Goal: Check status: Check status

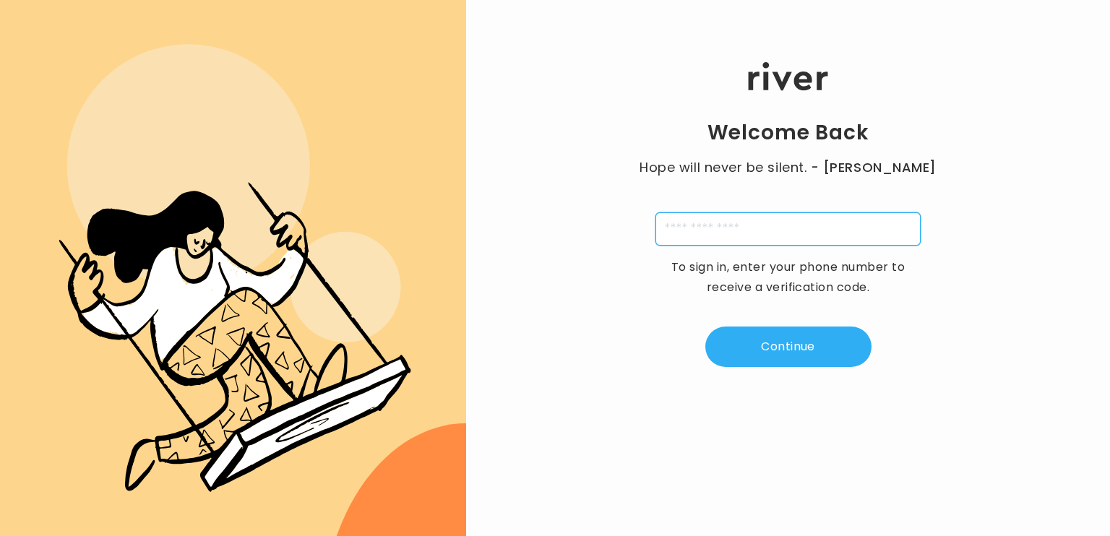
click at [779, 223] on input "tel" at bounding box center [787, 228] width 265 height 33
type input "**********"
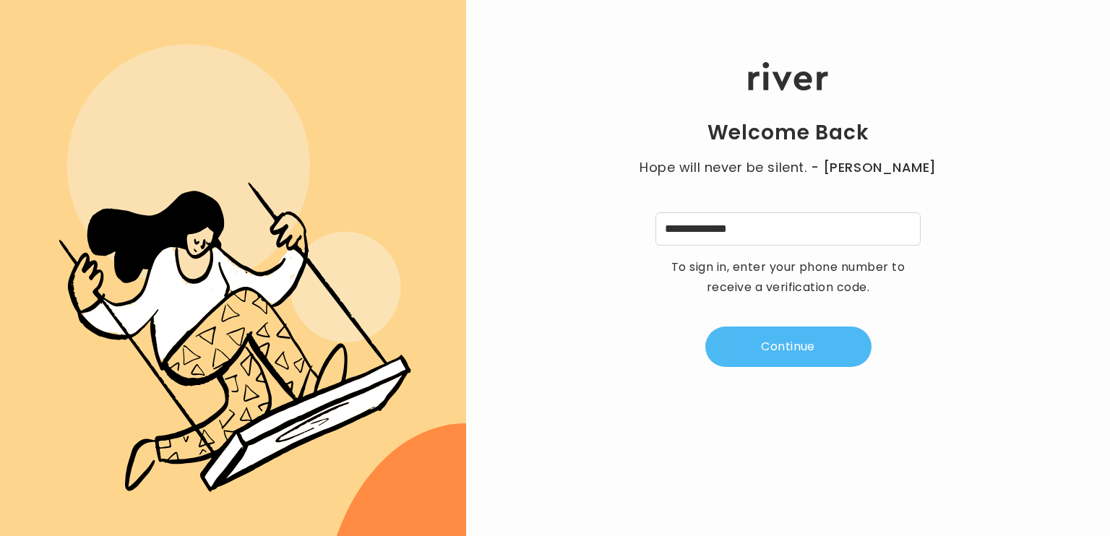
click at [785, 348] on button "Continue" at bounding box center [788, 347] width 166 height 40
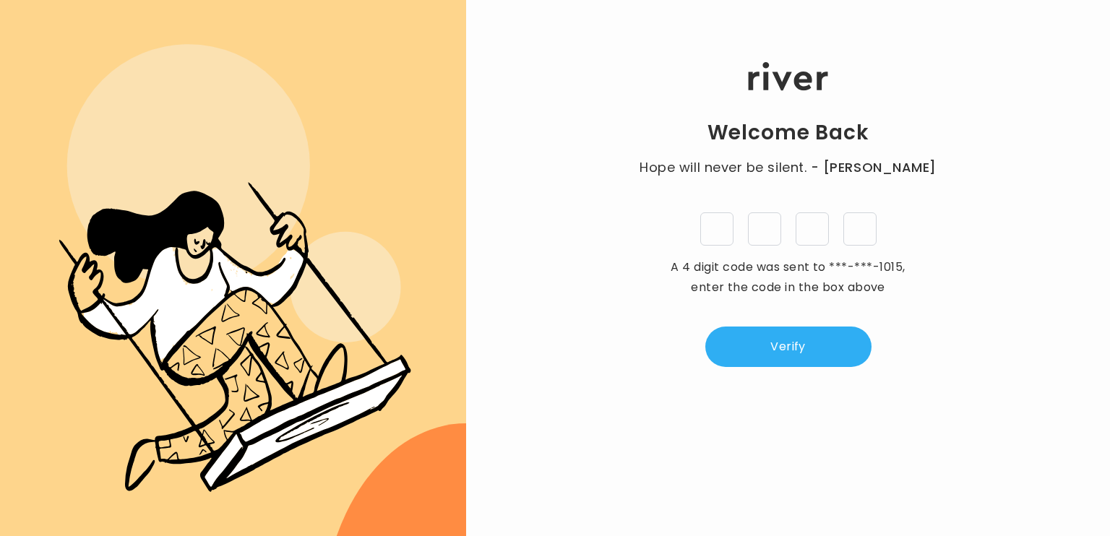
type input "*"
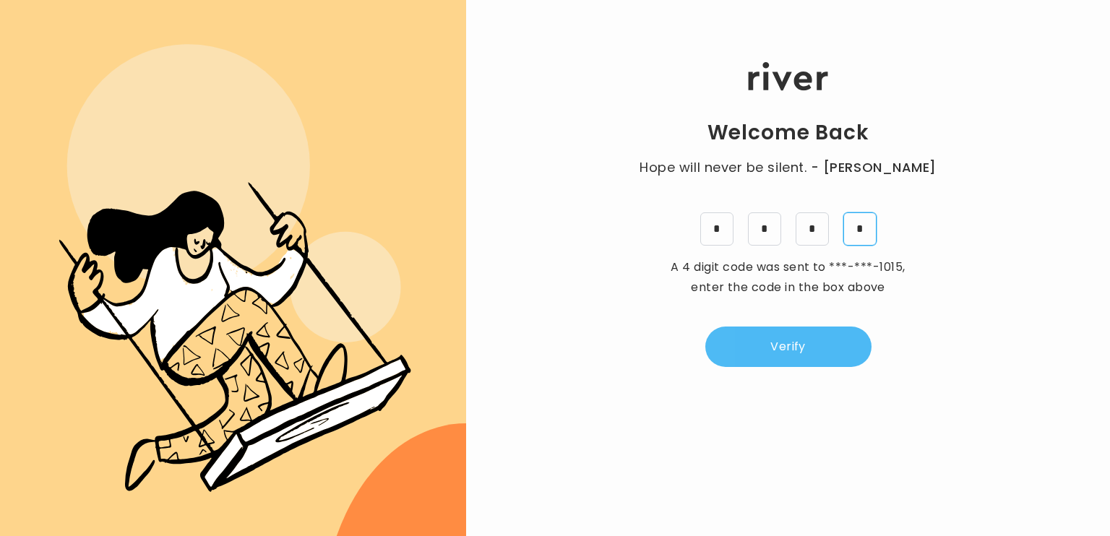
type input "*"
click at [828, 358] on button "Verify" at bounding box center [788, 347] width 166 height 40
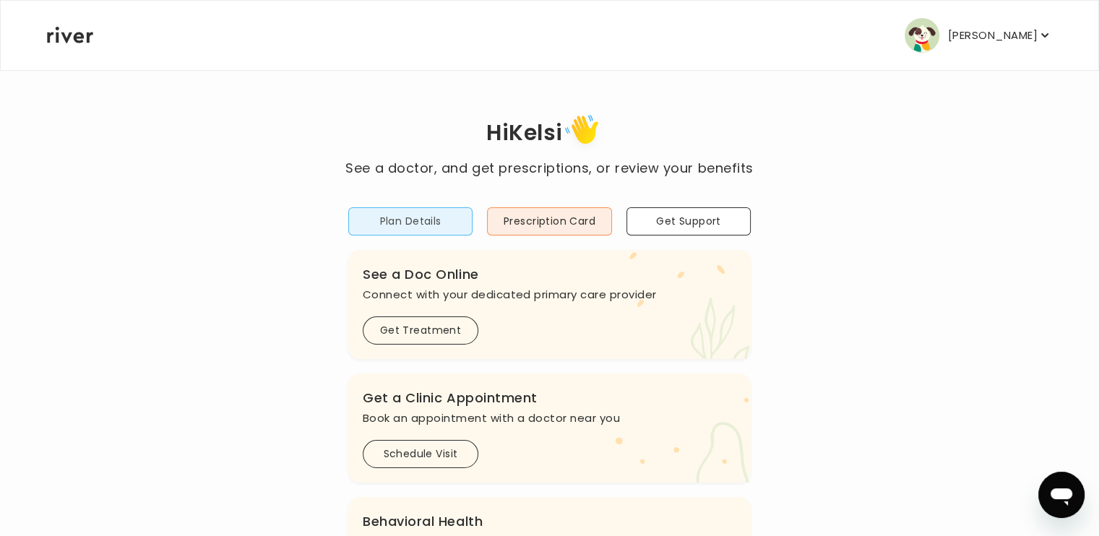
click at [438, 209] on button "Plan Details" at bounding box center [410, 221] width 124 height 28
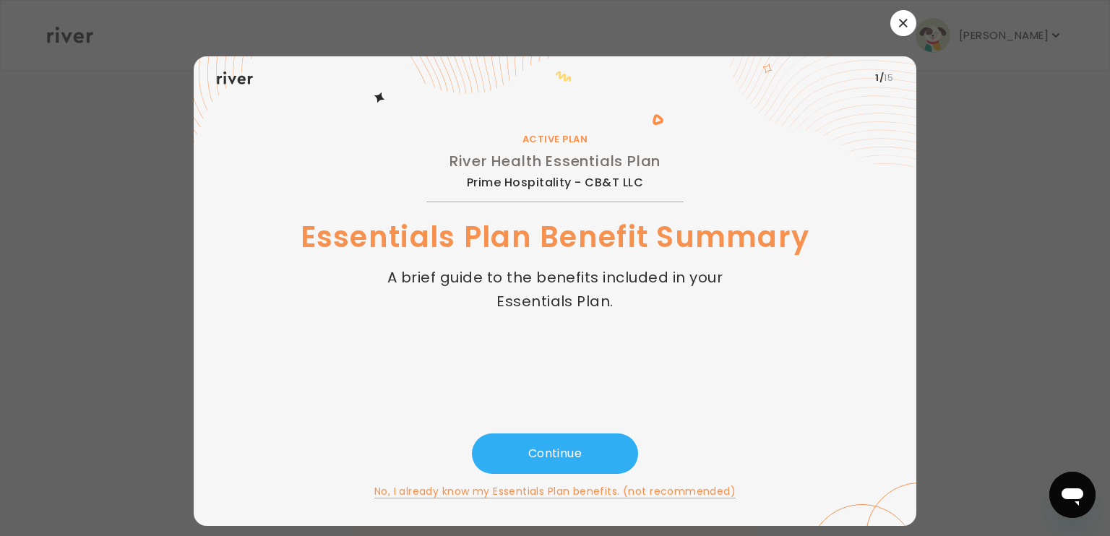
click at [900, 27] on icon "button" at bounding box center [903, 23] width 9 height 9
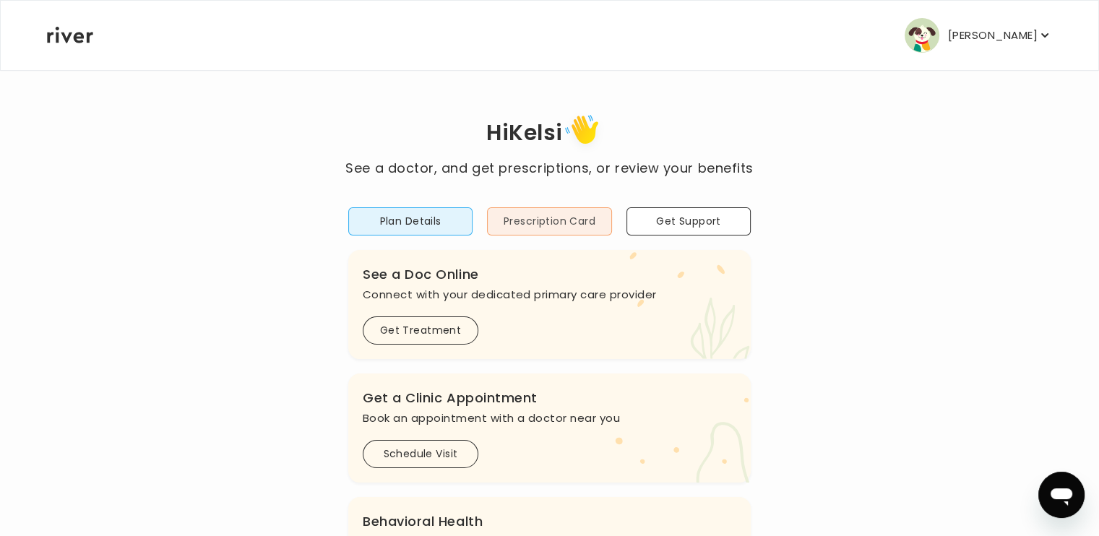
click at [590, 228] on button "Prescription Card" at bounding box center [549, 221] width 124 height 28
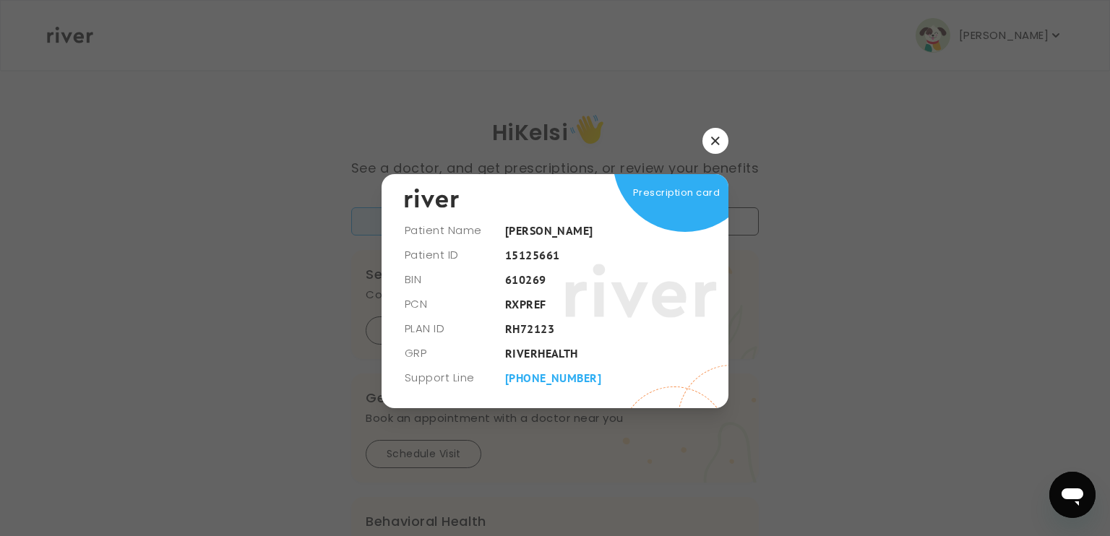
click at [635, 247] on icon at bounding box center [641, 291] width 152 height 108
click at [718, 138] on icon "button" at bounding box center [715, 141] width 8 height 8
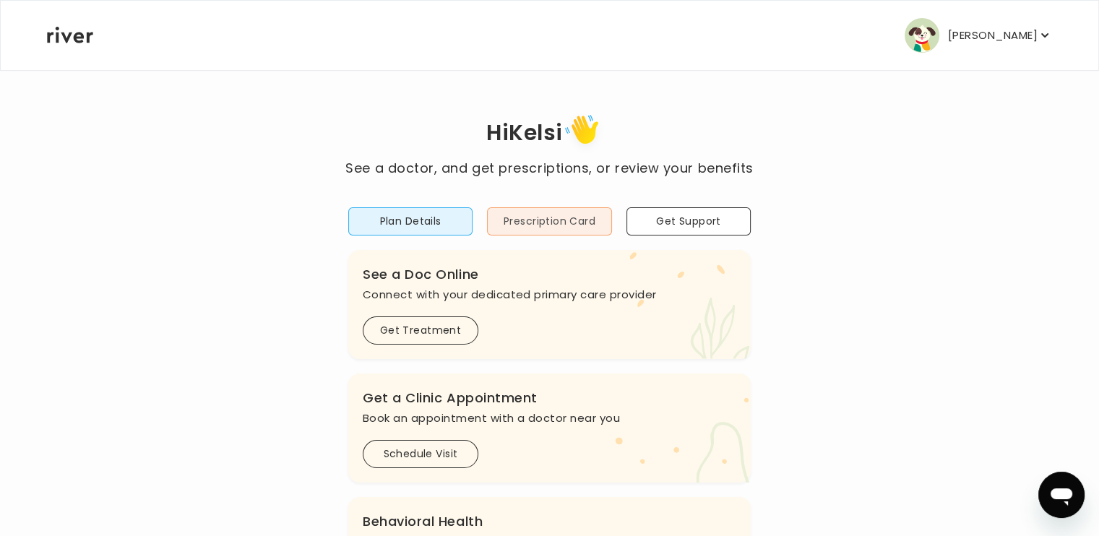
click at [591, 226] on button "Prescription Card" at bounding box center [549, 221] width 124 height 28
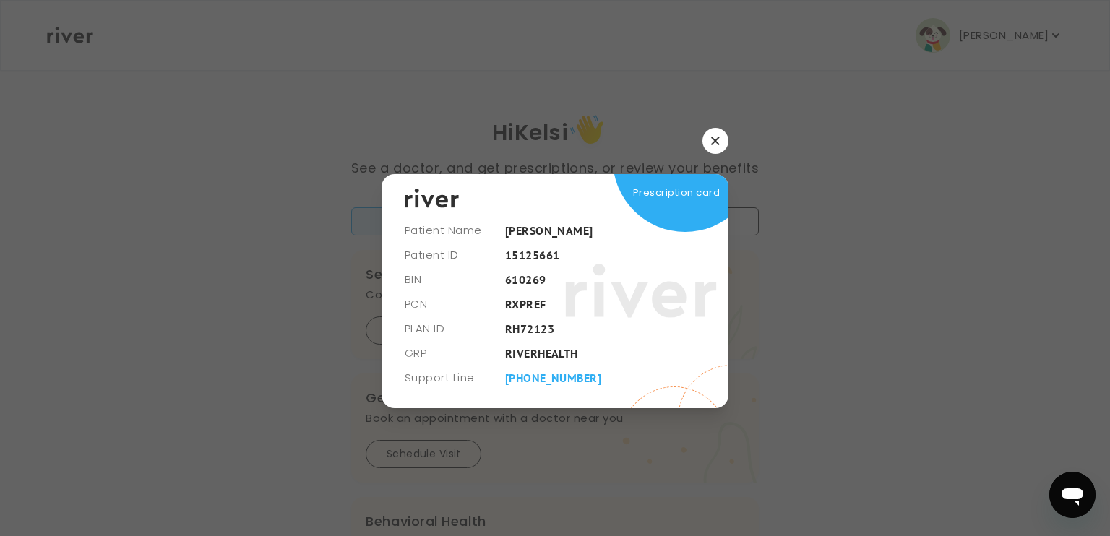
click at [703, 144] on button "button" at bounding box center [715, 141] width 26 height 26
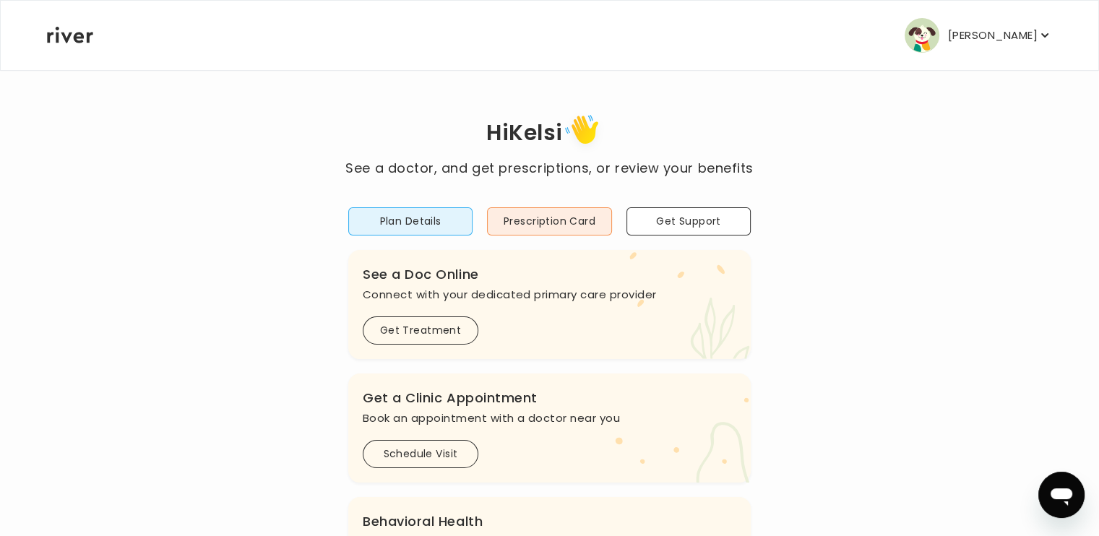
click at [1013, 69] on div "[PERSON_NAME] Profile Add Family Activate Card Reimbursement Terms of Service P…" at bounding box center [549, 35] width 1005 height 69
click at [1012, 38] on p "[PERSON_NAME]" at bounding box center [993, 35] width 90 height 20
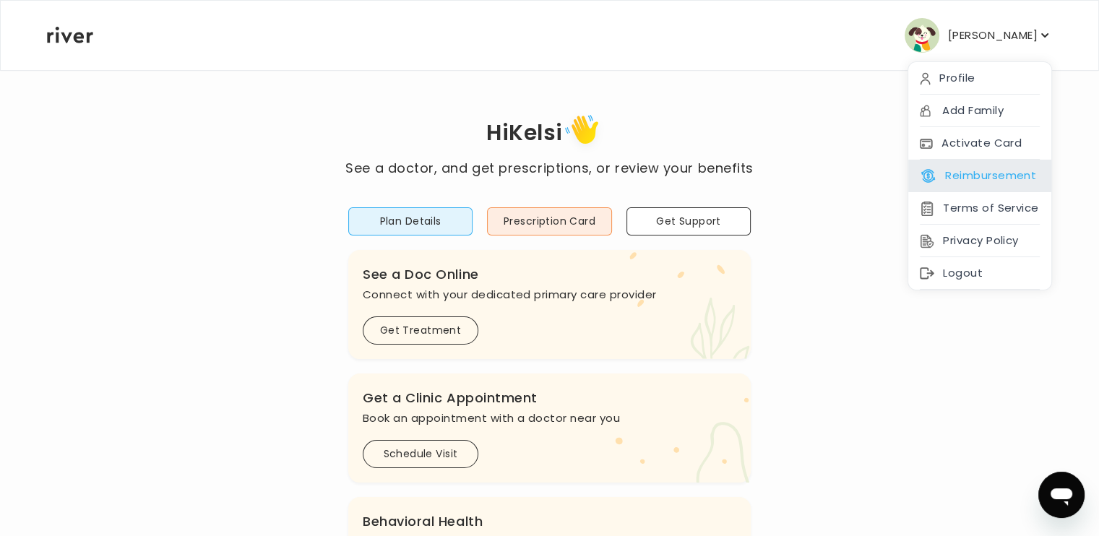
click at [979, 171] on button "Reimbursement" at bounding box center [978, 175] width 116 height 20
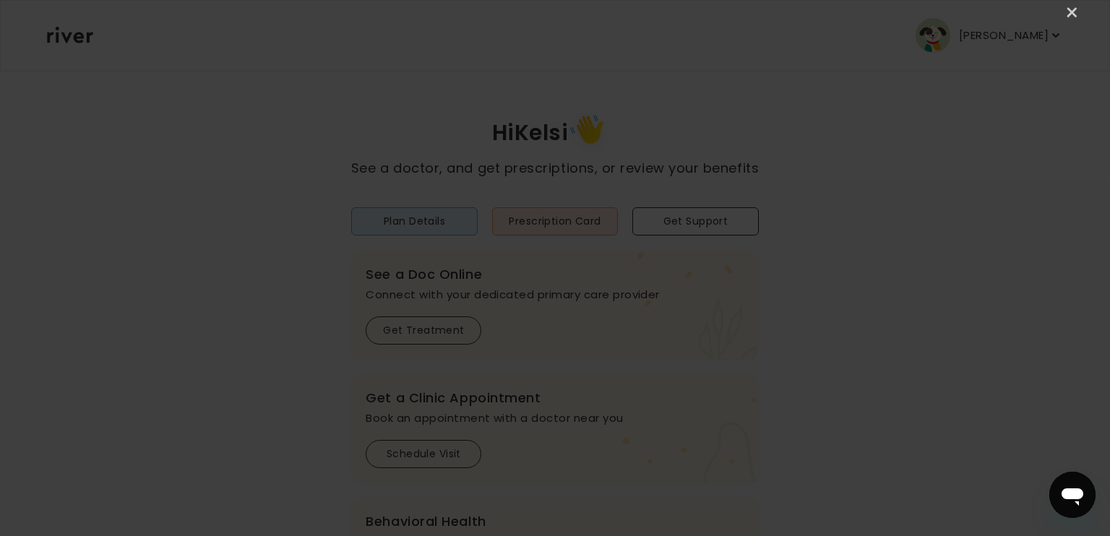
click at [870, 21] on div "×" at bounding box center [555, 268] width 1110 height 536
click at [1071, 14] on link "×" at bounding box center [1072, 12] width 17 height 17
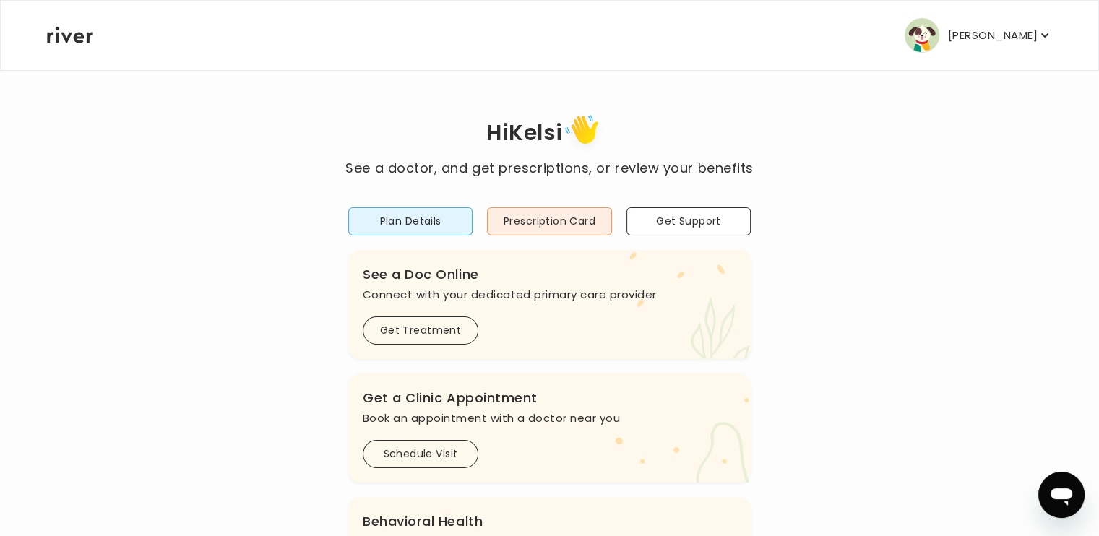
click at [1012, 53] on div "[PERSON_NAME] Profile Add Family Activate Card Reimbursement Terms of Service P…" at bounding box center [549, 35] width 1005 height 69
click at [1011, 50] on button "[PERSON_NAME]" at bounding box center [978, 35] width 147 height 35
click at [425, 220] on button "Plan Details" at bounding box center [410, 221] width 124 height 28
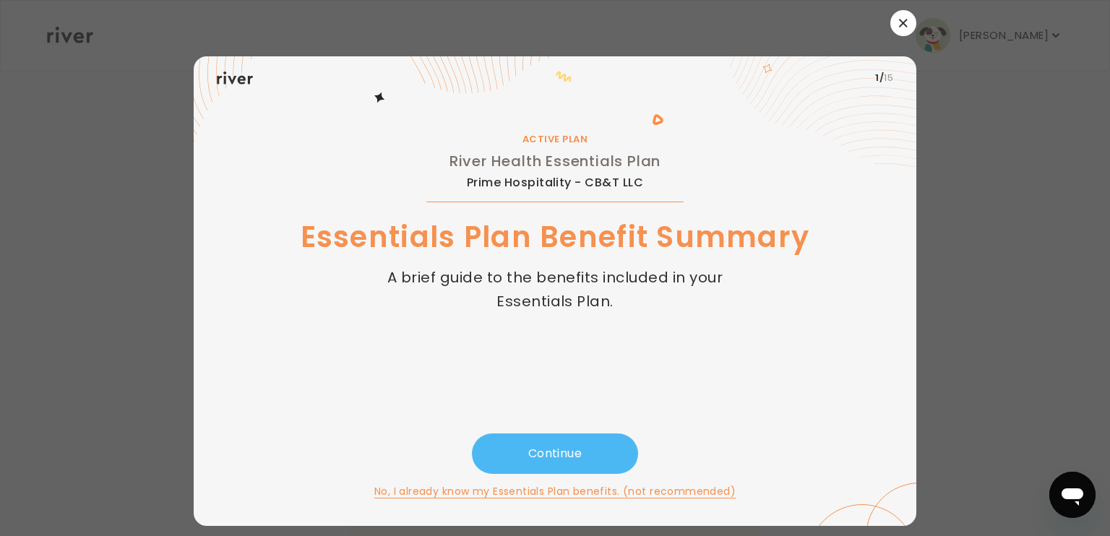
click at [588, 438] on button "Continue" at bounding box center [555, 454] width 166 height 40
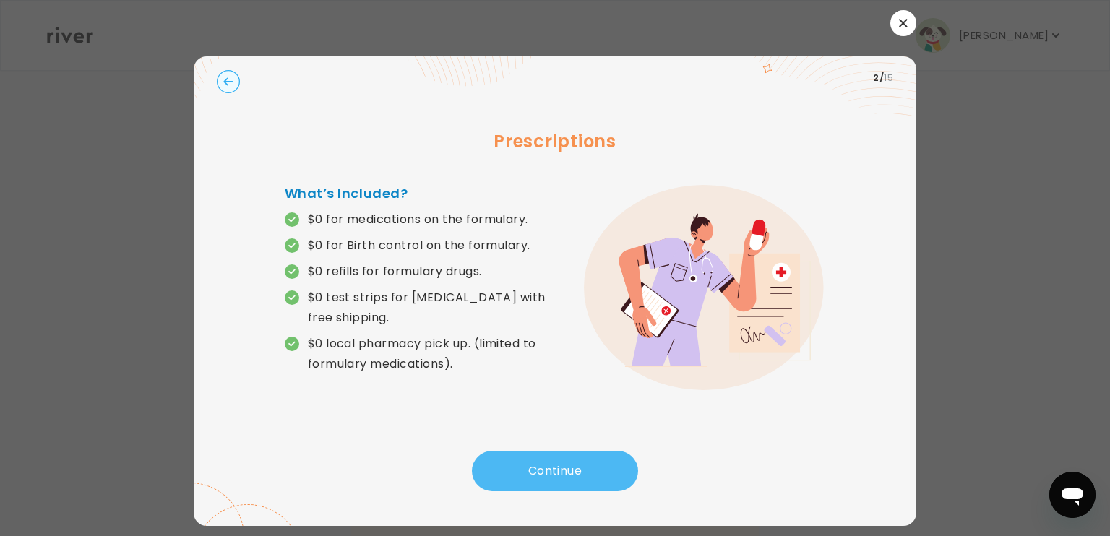
click at [572, 455] on button "Continue" at bounding box center [555, 471] width 166 height 40
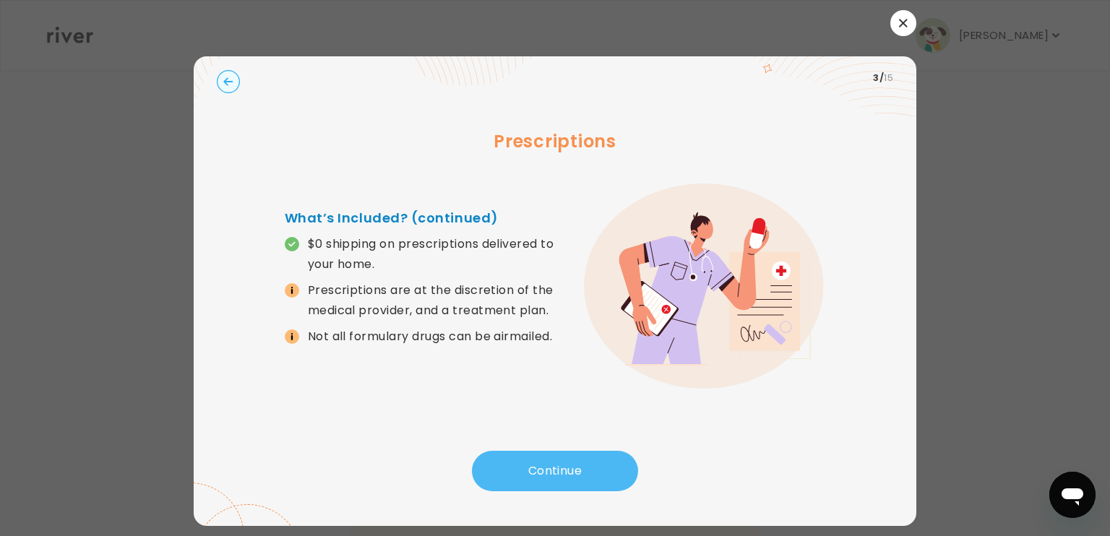
click at [572, 455] on button "Continue" at bounding box center [555, 471] width 166 height 40
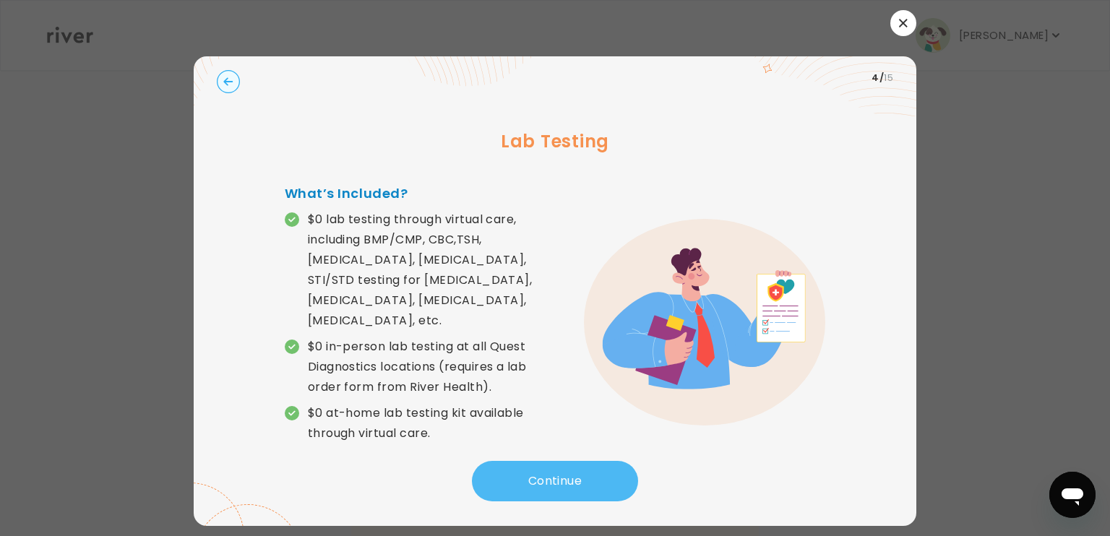
click at [572, 461] on button "Continue" at bounding box center [555, 481] width 166 height 40
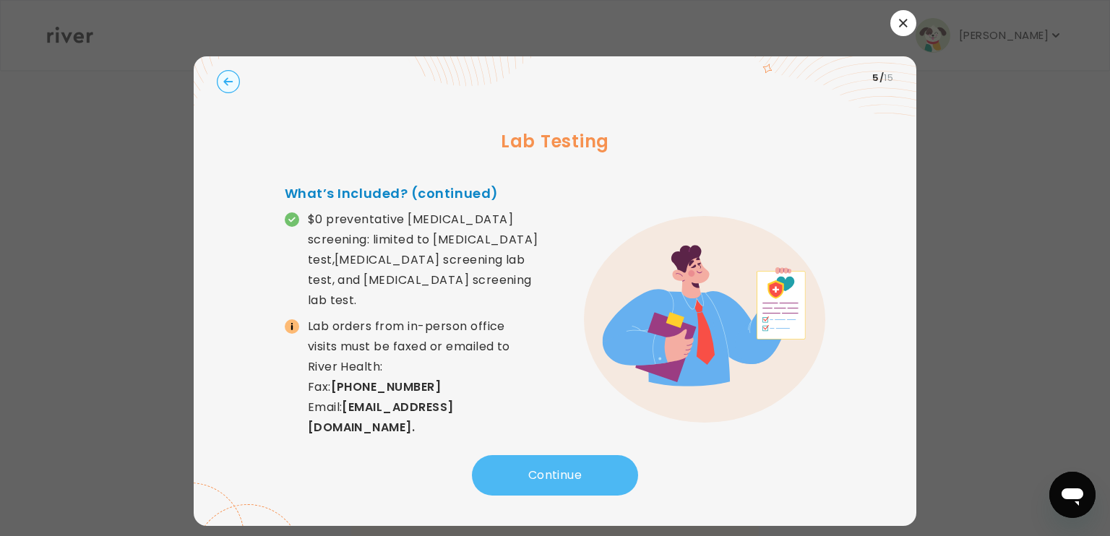
click at [572, 455] on button "Continue" at bounding box center [555, 475] width 166 height 40
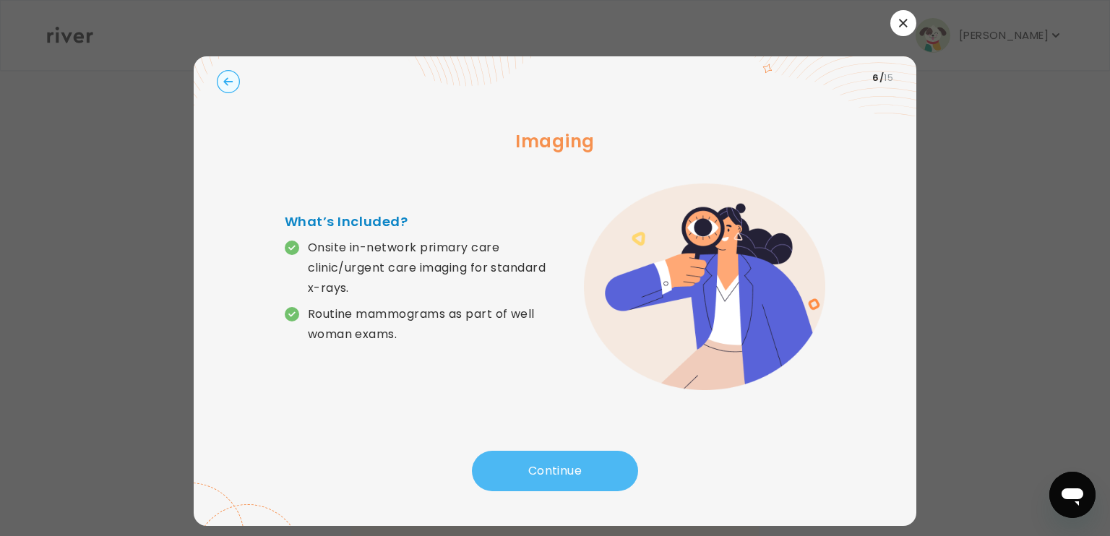
click at [572, 455] on button "Continue" at bounding box center [555, 471] width 166 height 40
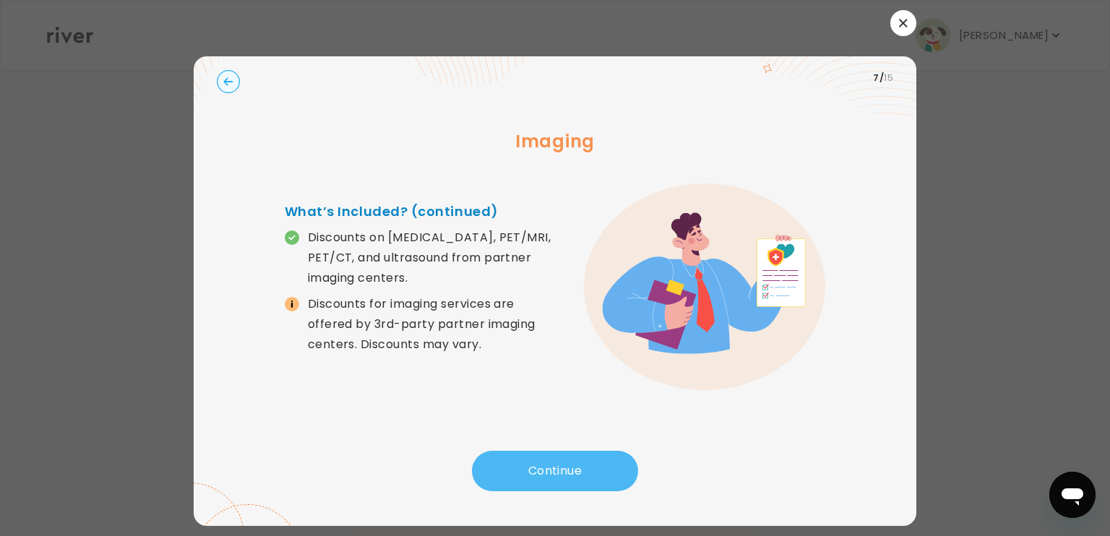
click at [572, 455] on button "Continue" at bounding box center [555, 471] width 166 height 40
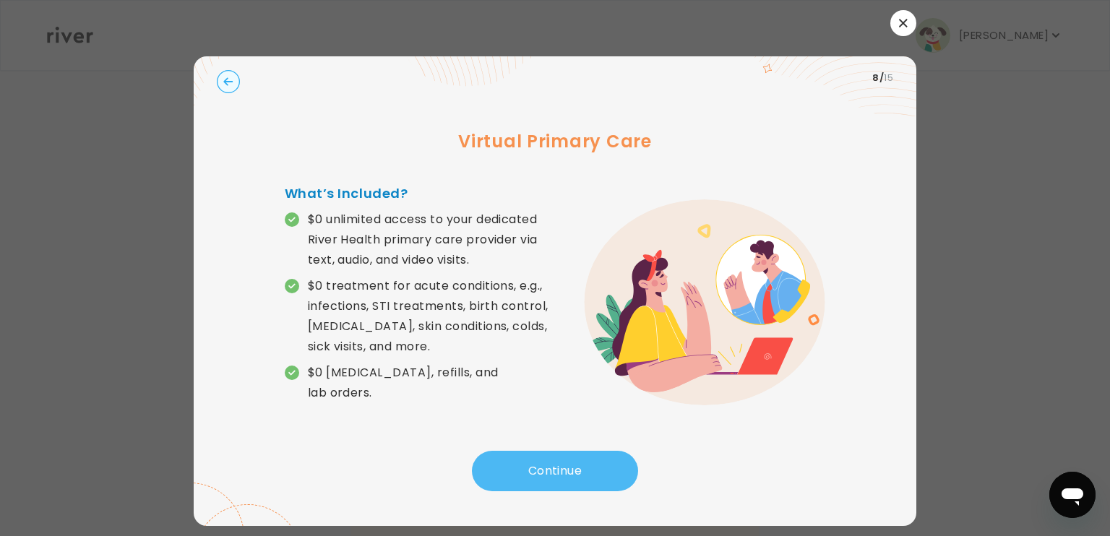
click at [572, 455] on button "Continue" at bounding box center [555, 471] width 166 height 40
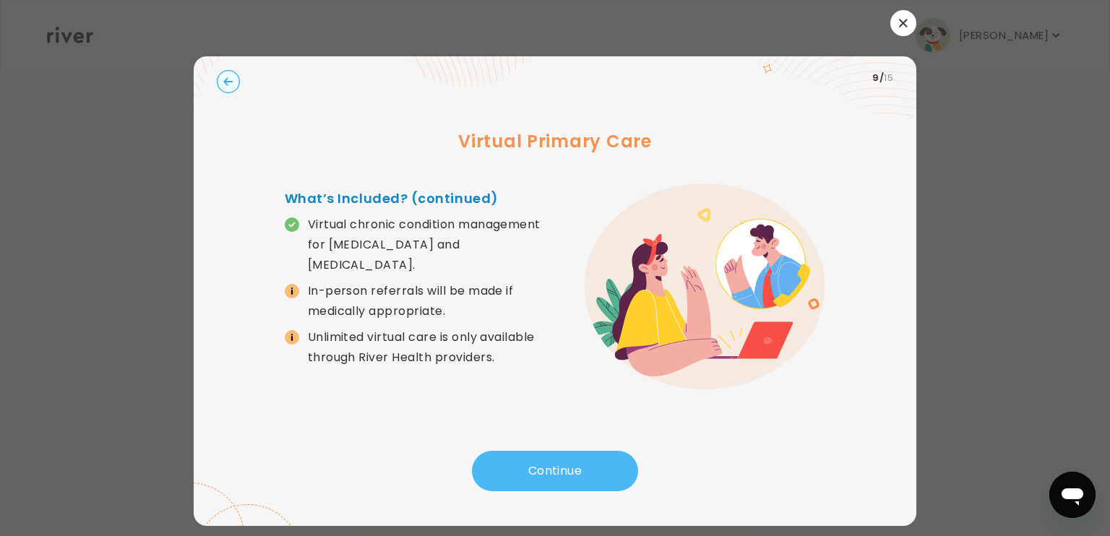
click at [572, 455] on button "Continue" at bounding box center [555, 471] width 166 height 40
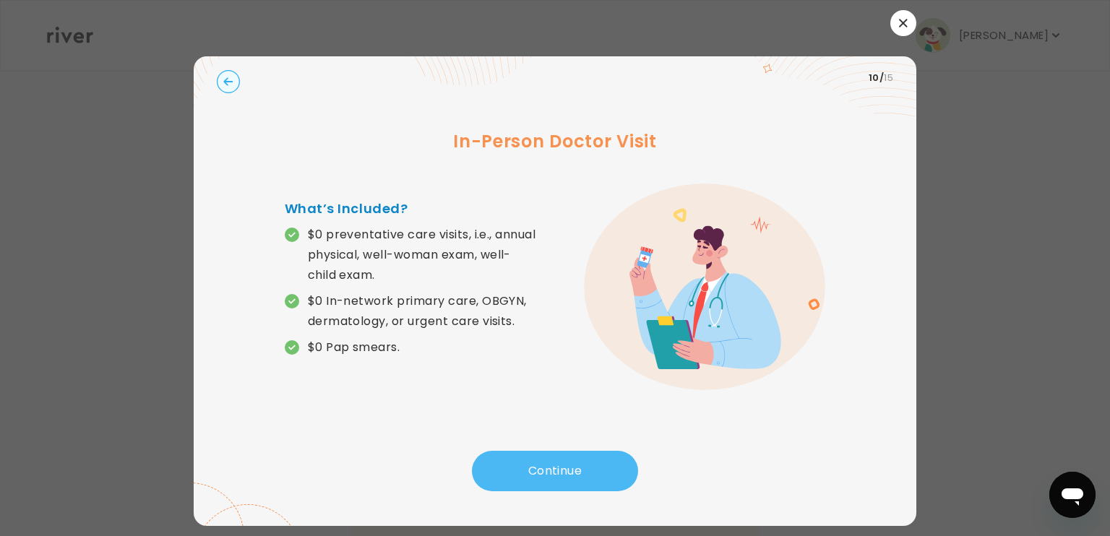
click at [575, 460] on button "Continue" at bounding box center [555, 471] width 166 height 40
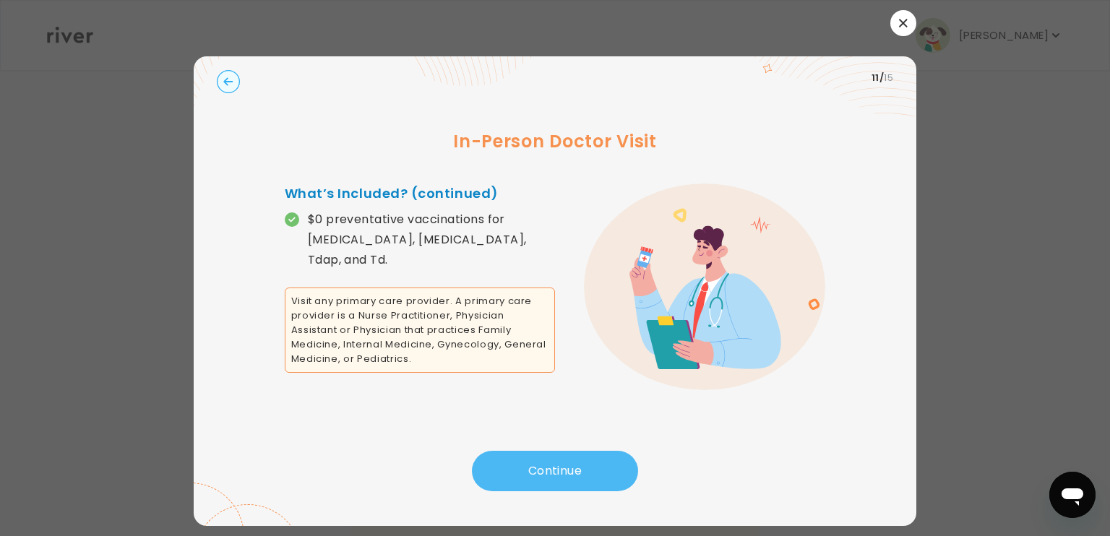
click at [575, 460] on button "Continue" at bounding box center [555, 471] width 166 height 40
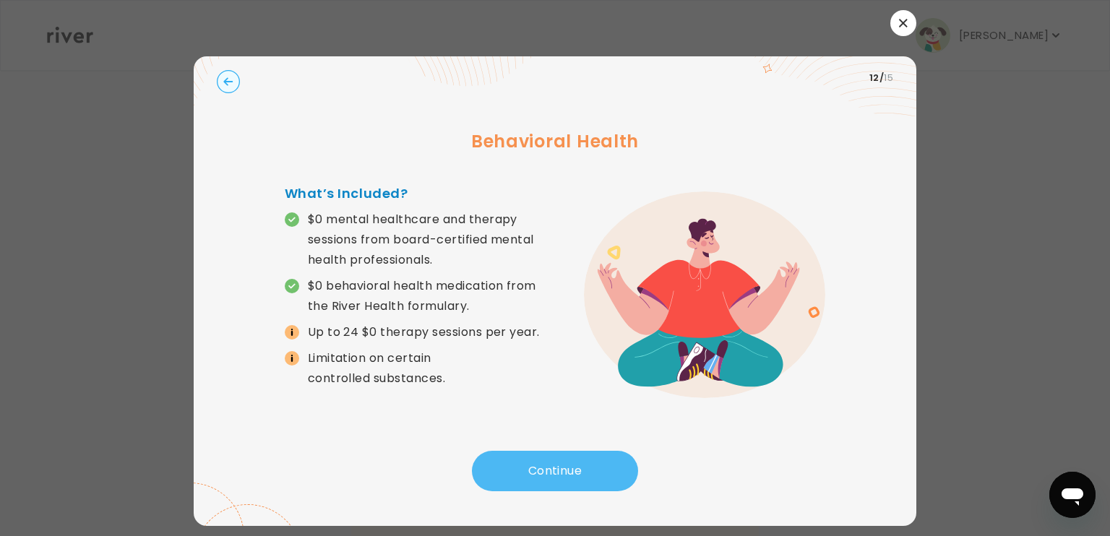
click at [575, 460] on button "Continue" at bounding box center [555, 471] width 166 height 40
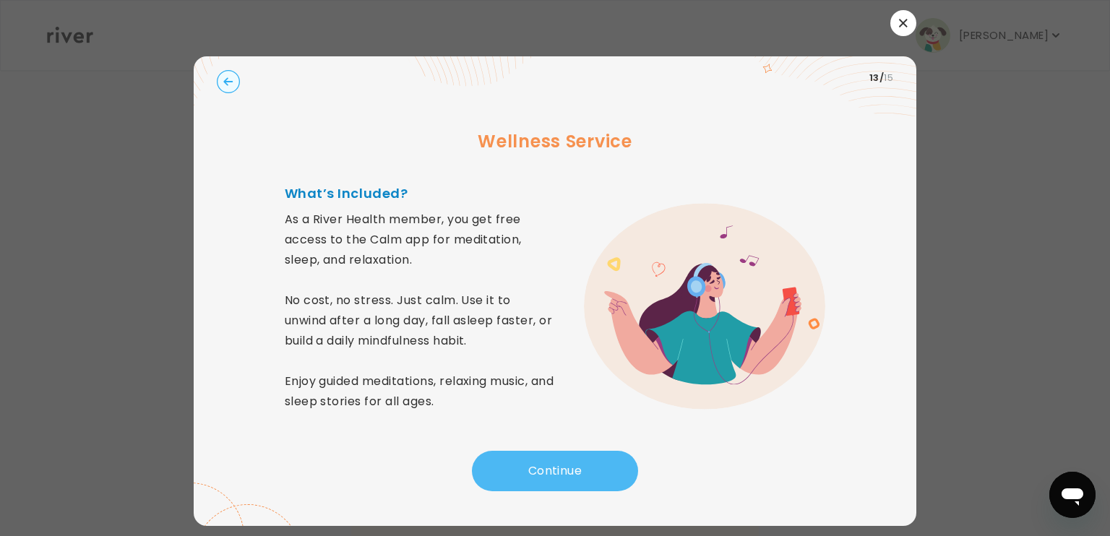
click at [575, 460] on button "Continue" at bounding box center [555, 471] width 166 height 40
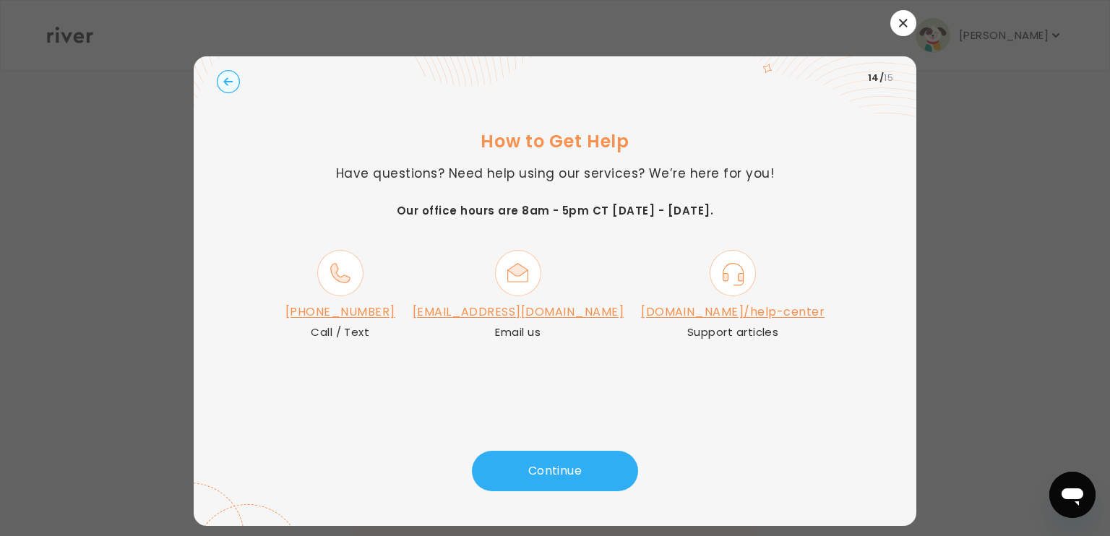
click at [902, 35] on button "button" at bounding box center [903, 23] width 26 height 26
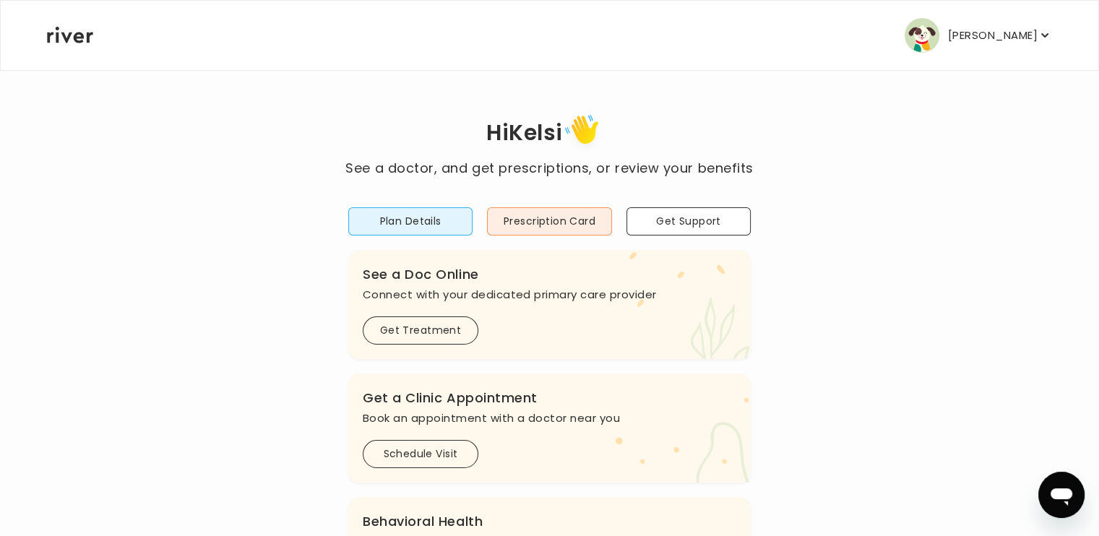
click at [979, 37] on p "[PERSON_NAME]" at bounding box center [993, 35] width 90 height 20
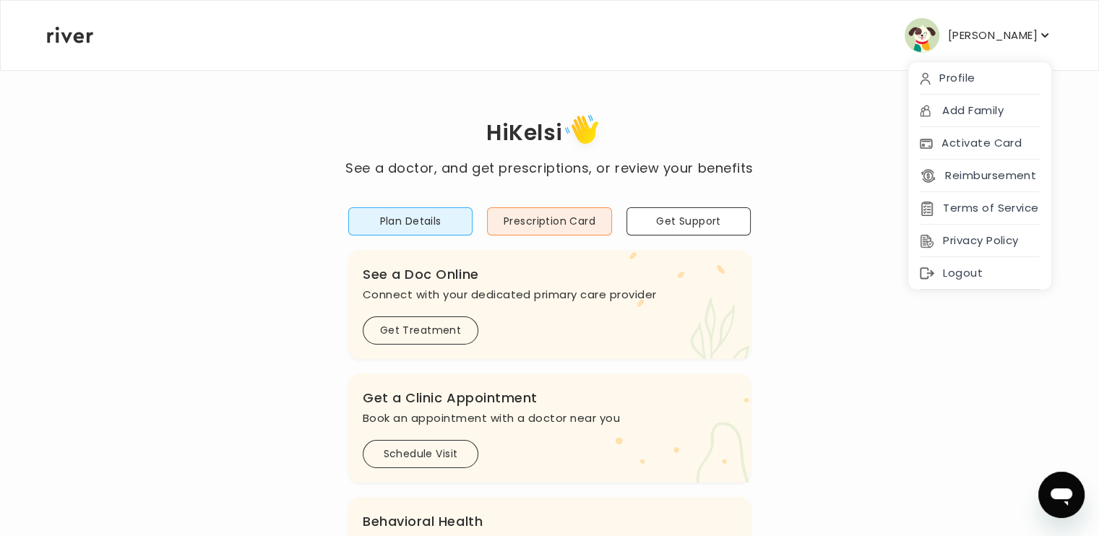
click at [193, 101] on div "Hi [PERSON_NAME] See a doctor, and get prescriptions, or review your benefits P…" at bounding box center [549, 481] width 1007 height 825
